Goal: Task Accomplishment & Management: Complete application form

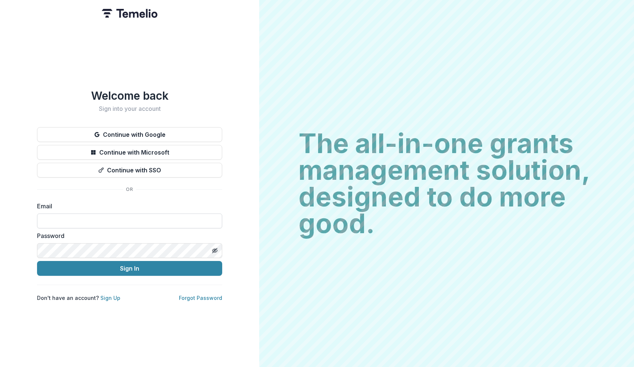
click at [109, 214] on input at bounding box center [129, 220] width 185 height 15
type input "**********"
click at [126, 265] on button "Sign In" at bounding box center [129, 268] width 185 height 15
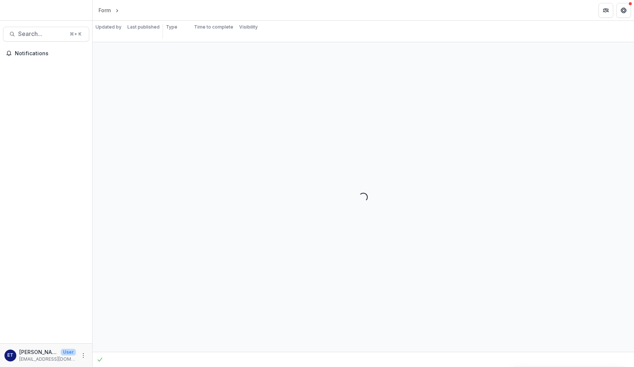
select select "********"
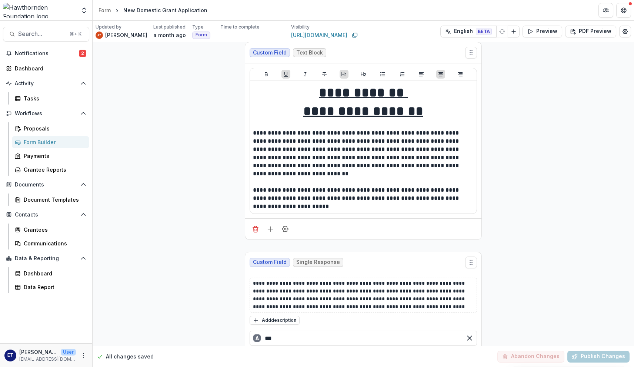
scroll to position [6, 0]
click at [531, 30] on icon "button" at bounding box center [531, 31] width 4 height 4
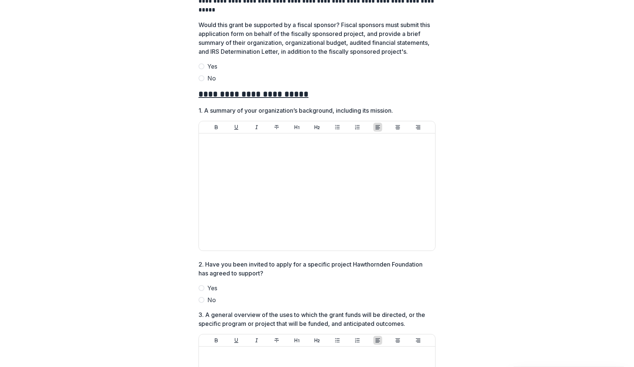
scroll to position [49, 0]
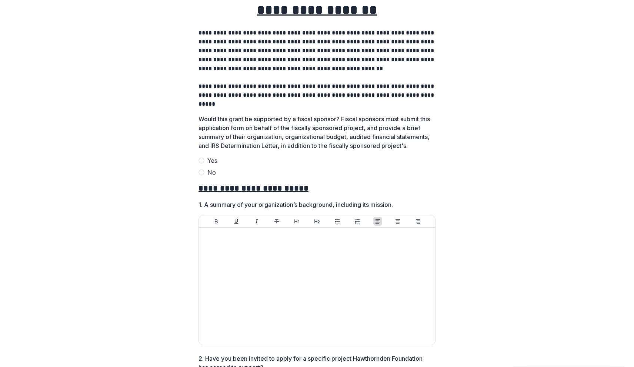
click at [199, 163] on span at bounding box center [202, 160] width 6 height 6
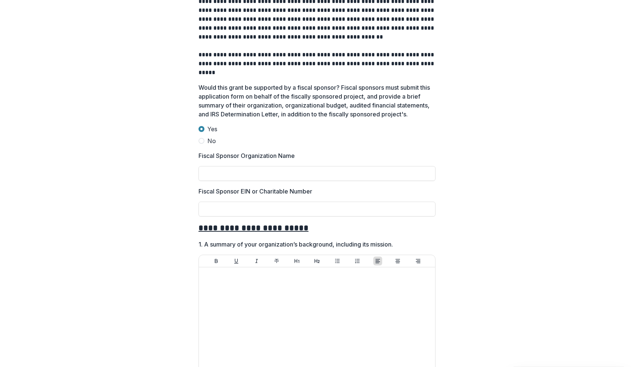
scroll to position [0, 0]
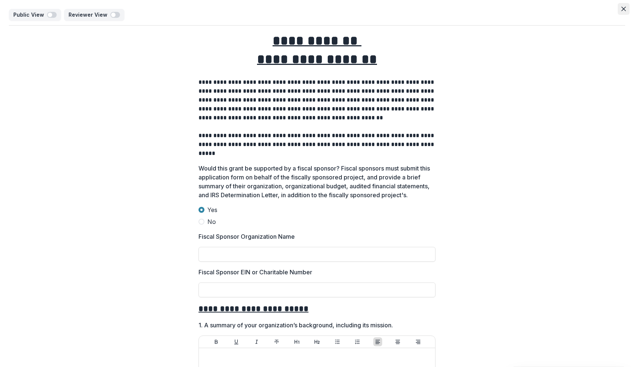
click at [622, 8] on icon "Close" at bounding box center [623, 9] width 4 height 4
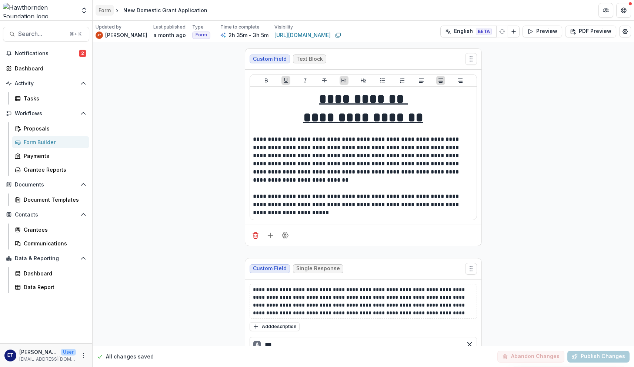
click at [109, 10] on div "Form" at bounding box center [105, 10] width 12 height 8
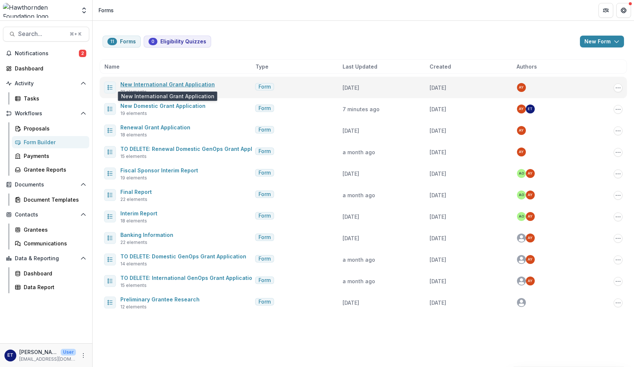
click at [190, 83] on link "New International Grant Application" at bounding box center [167, 84] width 94 height 6
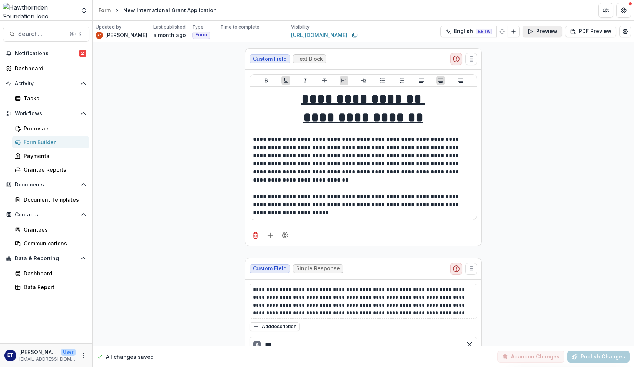
click at [549, 30] on button "Preview" at bounding box center [543, 32] width 40 height 12
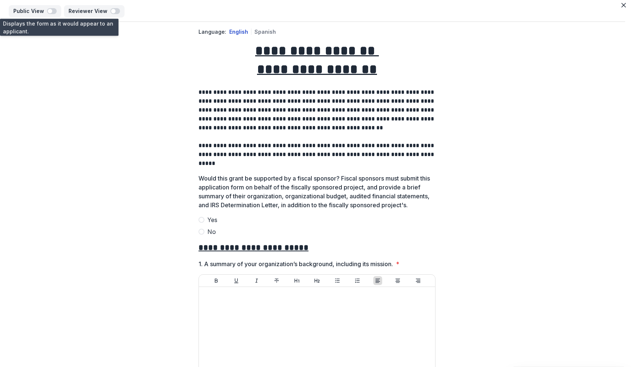
scroll to position [5, 0]
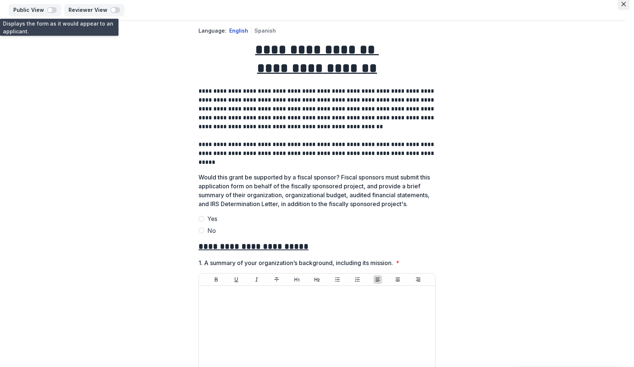
click at [622, 2] on icon "Close" at bounding box center [623, 4] width 4 height 4
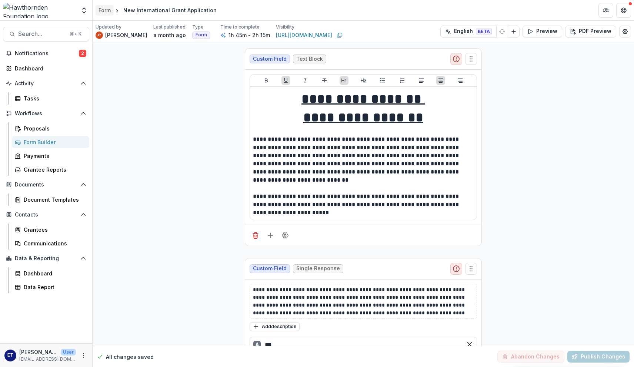
click at [107, 11] on div "Form" at bounding box center [105, 10] width 12 height 8
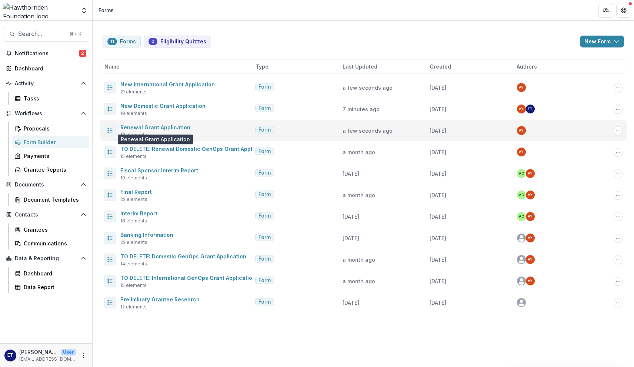
click at [177, 127] on link "Renewal Grant Application" at bounding box center [155, 127] width 70 height 6
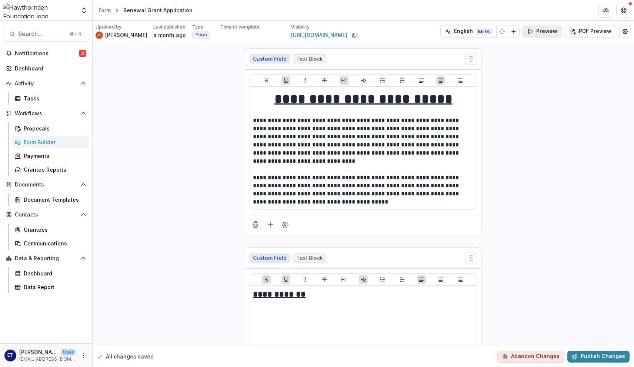
click at [550, 32] on button "Preview" at bounding box center [543, 32] width 40 height 12
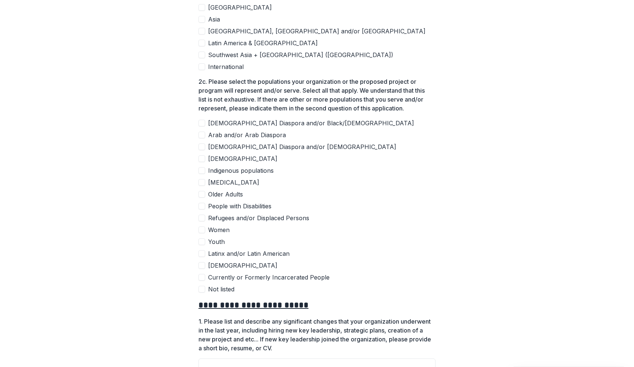
scroll to position [397, 0]
